Goal: Task Accomplishment & Management: Manage account settings

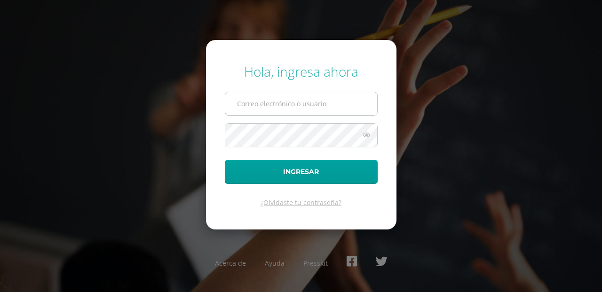
click at [276, 112] on input "text" at bounding box center [301, 103] width 152 height 23
type input "[EMAIL_ADDRESS][DOMAIN_NAME]"
click at [225, 160] on button "Ingresar" at bounding box center [301, 172] width 153 height 24
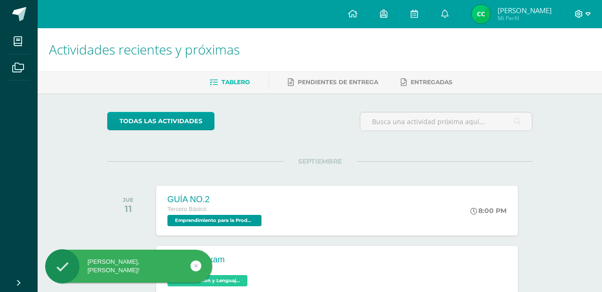
click at [583, 11] on icon at bounding box center [579, 14] width 8 height 8
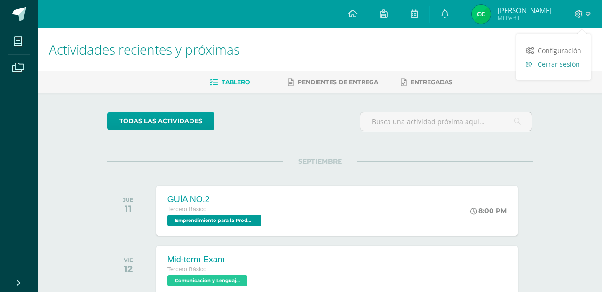
click at [544, 67] on span "Cerrar sesión" at bounding box center [559, 64] width 42 height 9
